Goal: Transaction & Acquisition: Purchase product/service

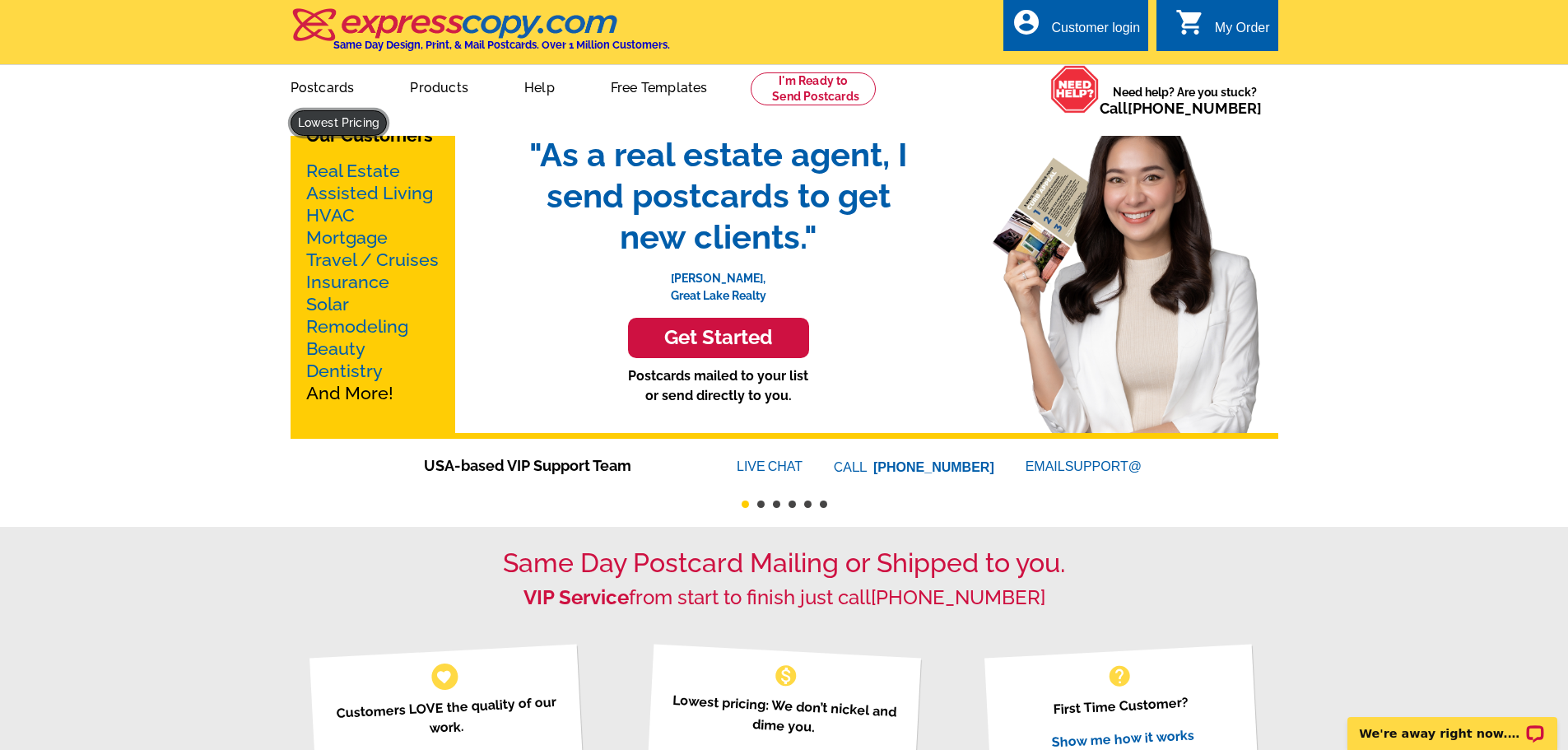
click at [388, 111] on link at bounding box center [338, 123] width 97 height 25
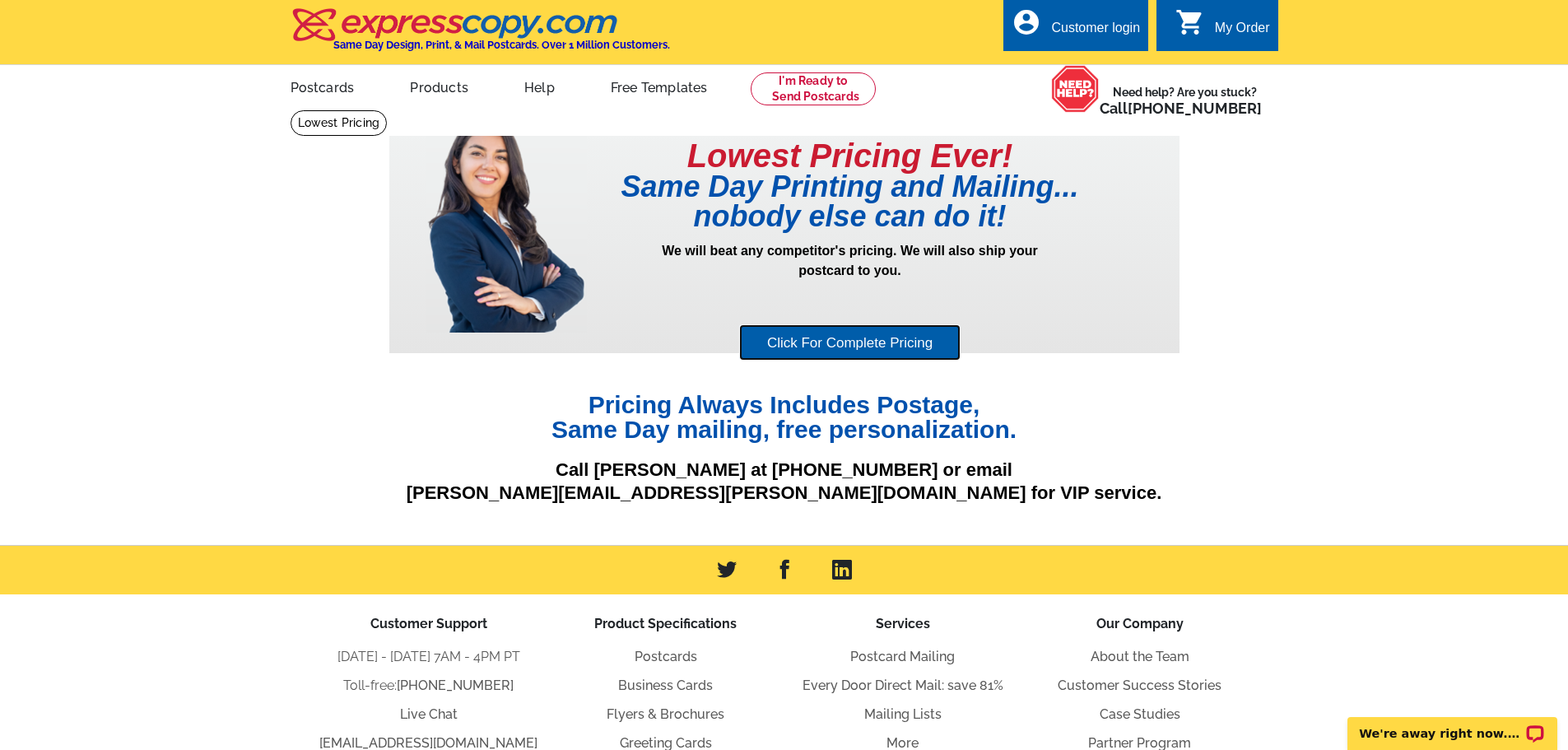
click at [867, 347] on link "Click For Complete Pricing" at bounding box center [850, 343] width 222 height 37
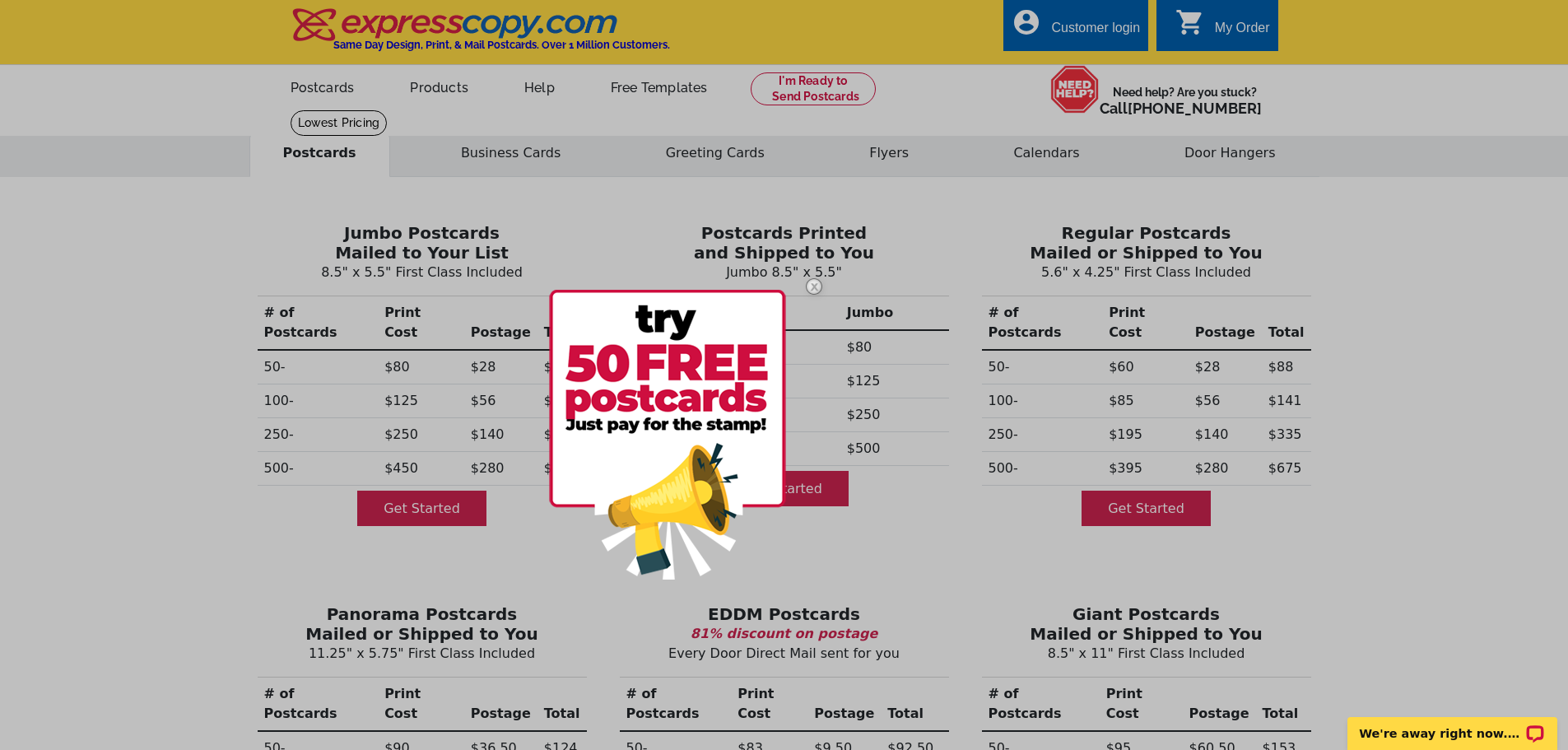
click at [810, 279] on img at bounding box center [814, 286] width 48 height 48
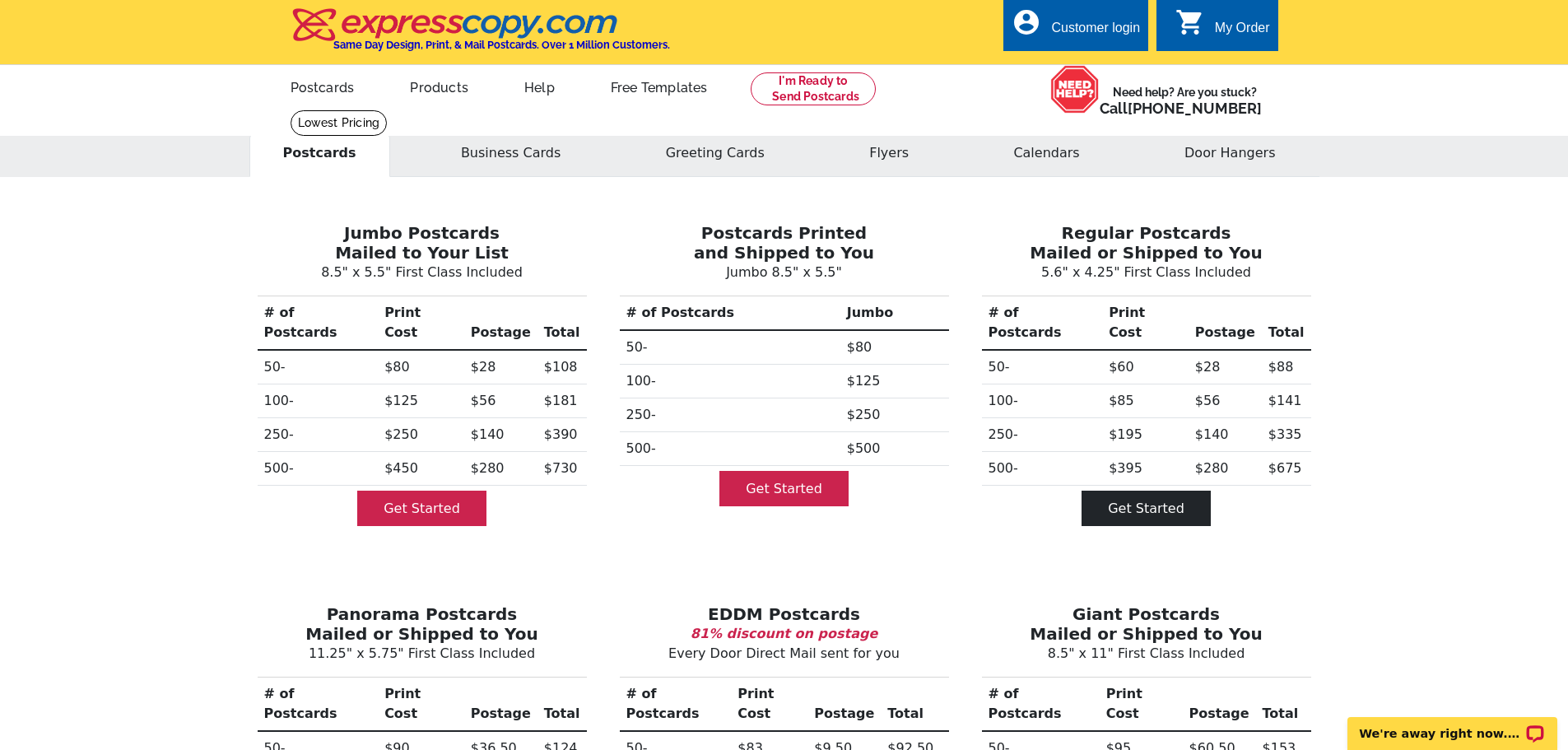
click at [1133, 491] on link "Get Started" at bounding box center [1147, 508] width 129 height 36
